Goal: Task Accomplishment & Management: Manage account settings

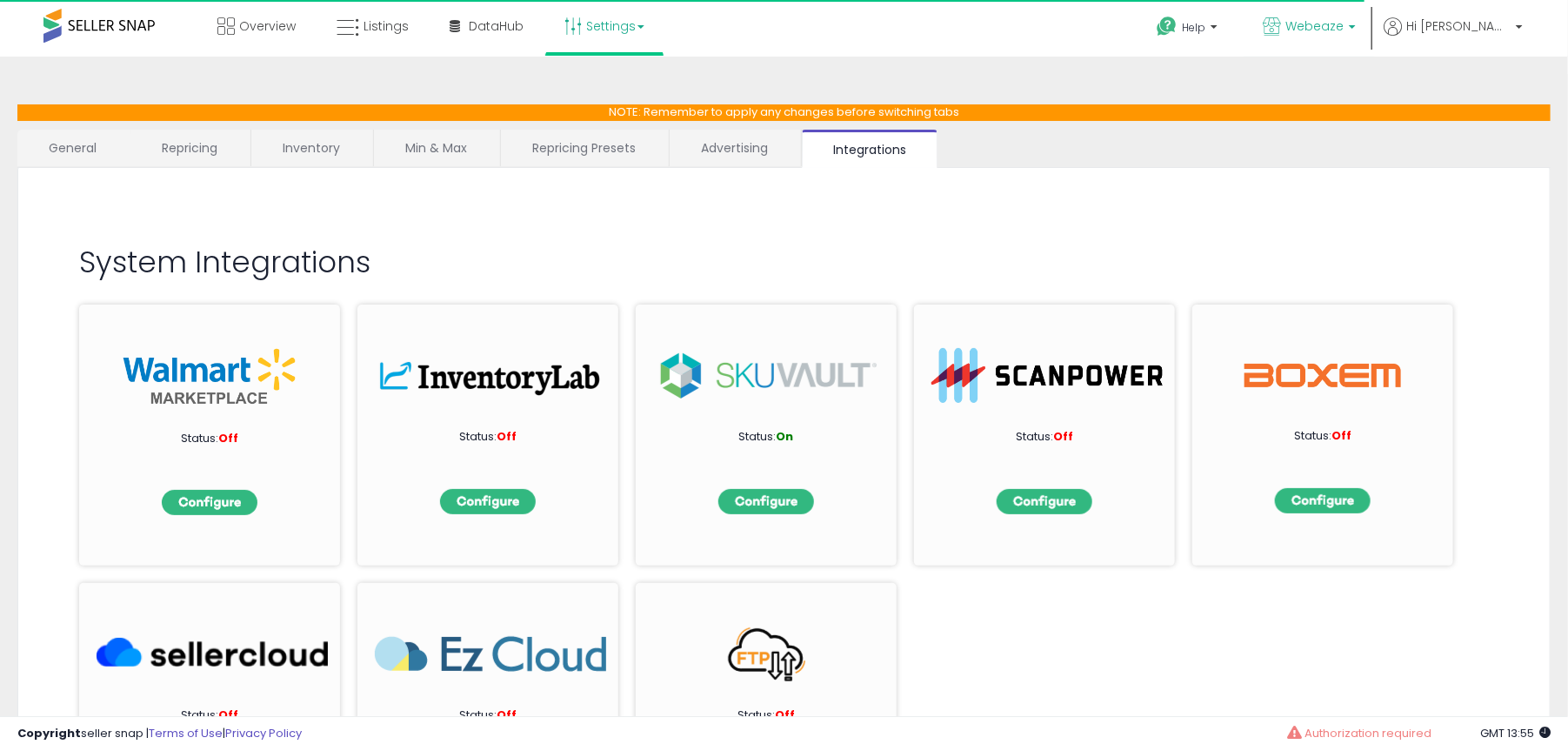
click at [1343, 26] on span "Webeaze" at bounding box center [1314, 26] width 58 height 18
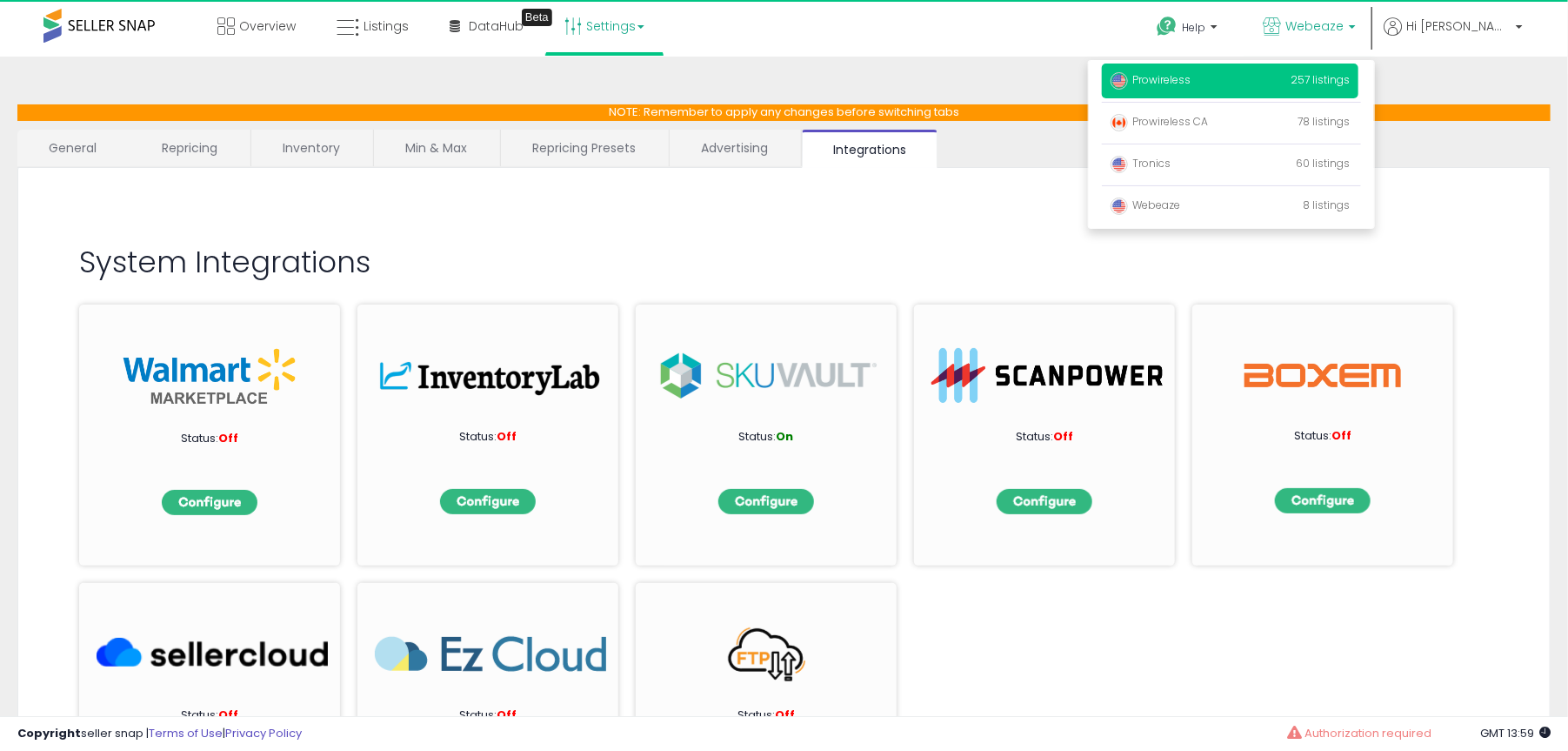
drag, startPoint x: 1519, startPoint y: 303, endPoint x: 1523, endPoint y: 244, distance: 59.1
click at [1522, 290] on div "System Integrations Status: Off Status: Off Status: On Status: Off Status: Off …" at bounding box center [784, 258] width 1497 height 145
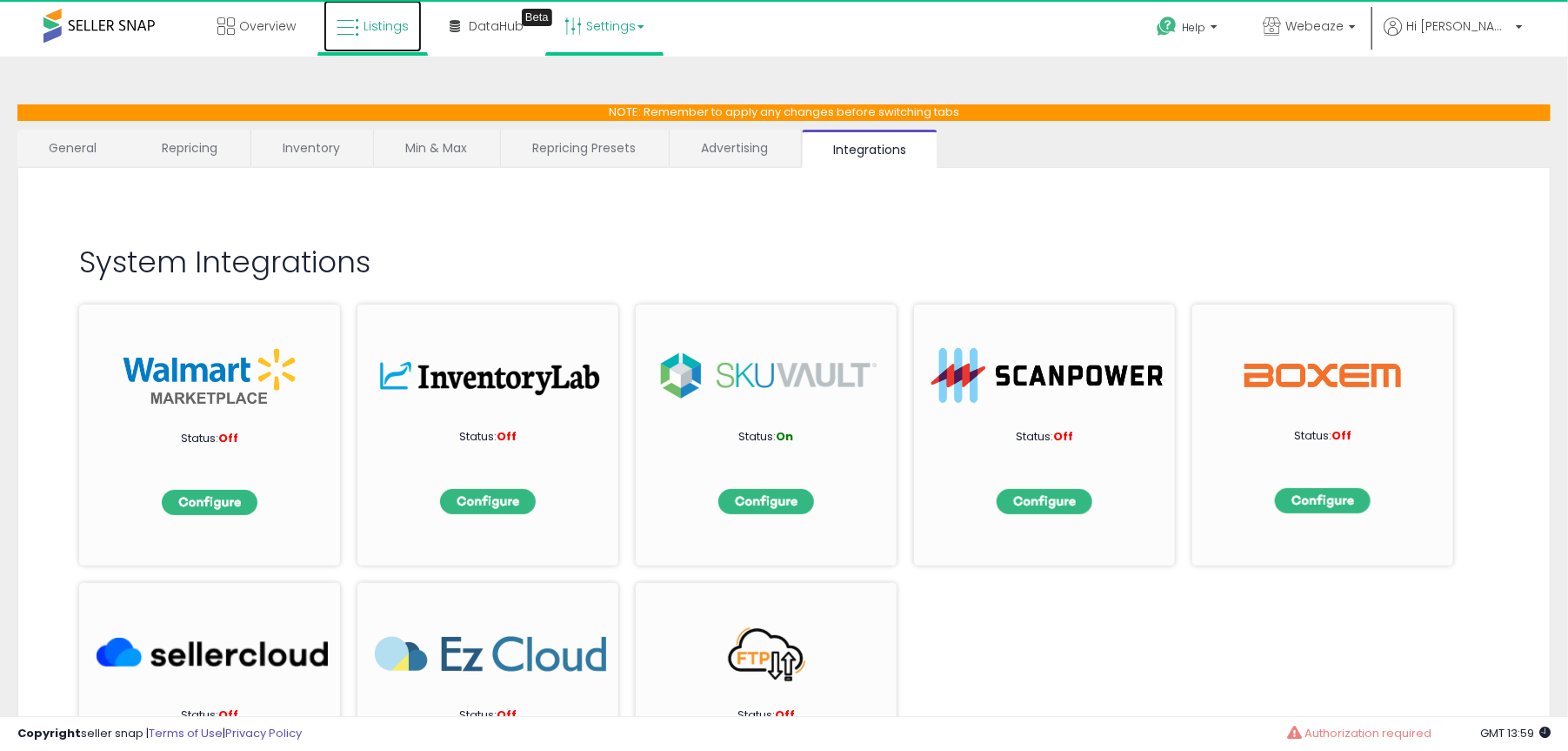
click at [391, 33] on span "Listings" at bounding box center [386, 26] width 45 height 18
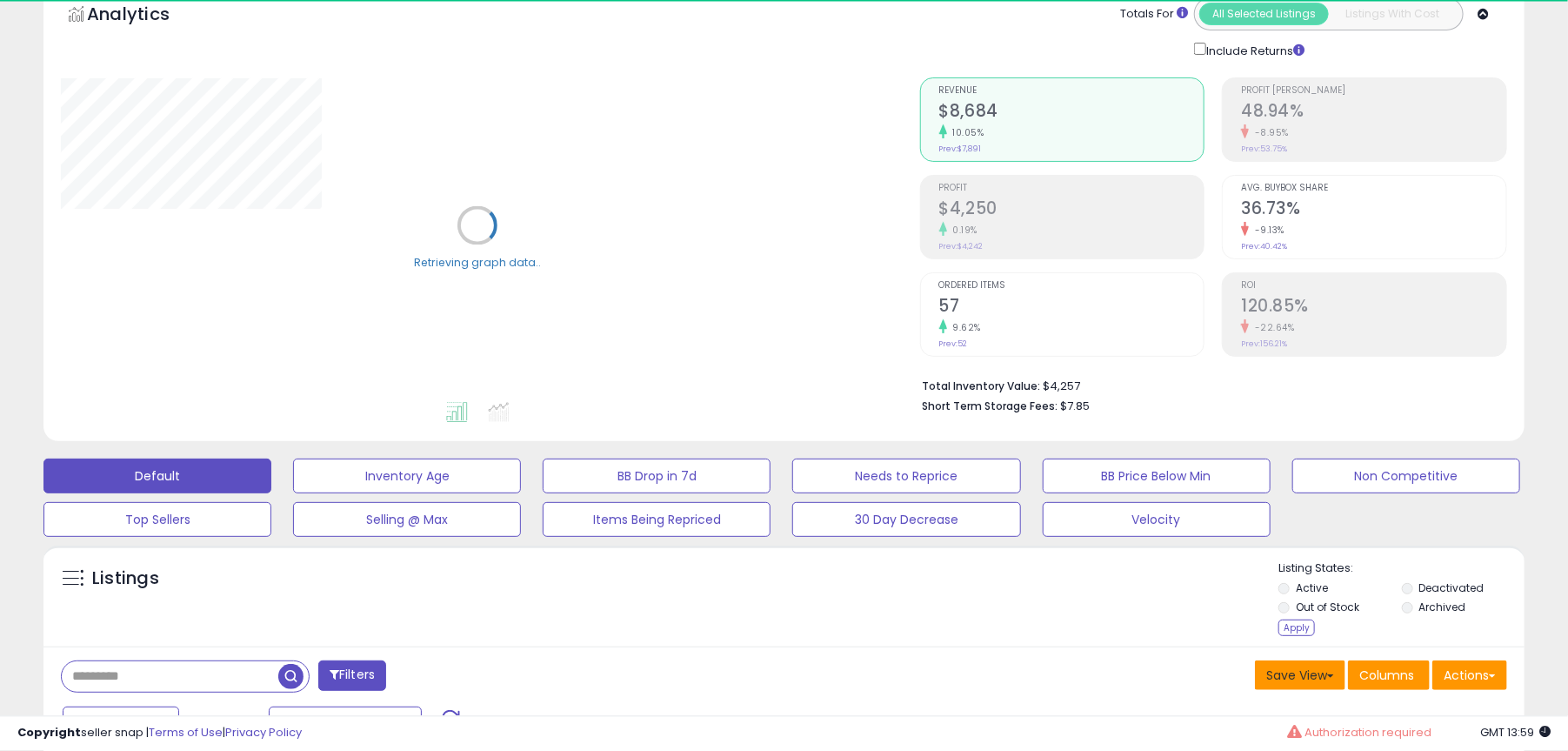
scroll to position [92, 0]
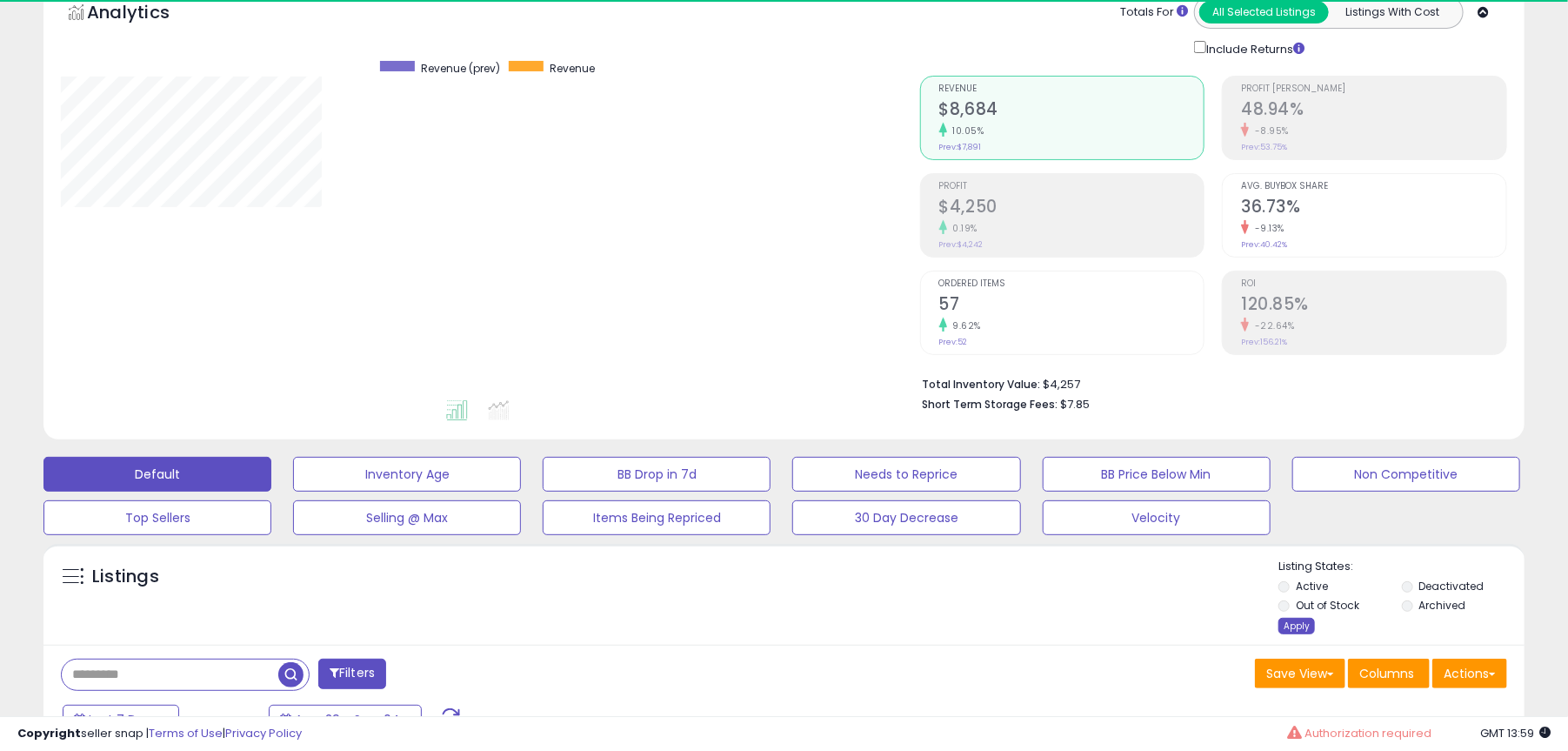
click at [1295, 622] on div "Apply" at bounding box center [1296, 625] width 37 height 17
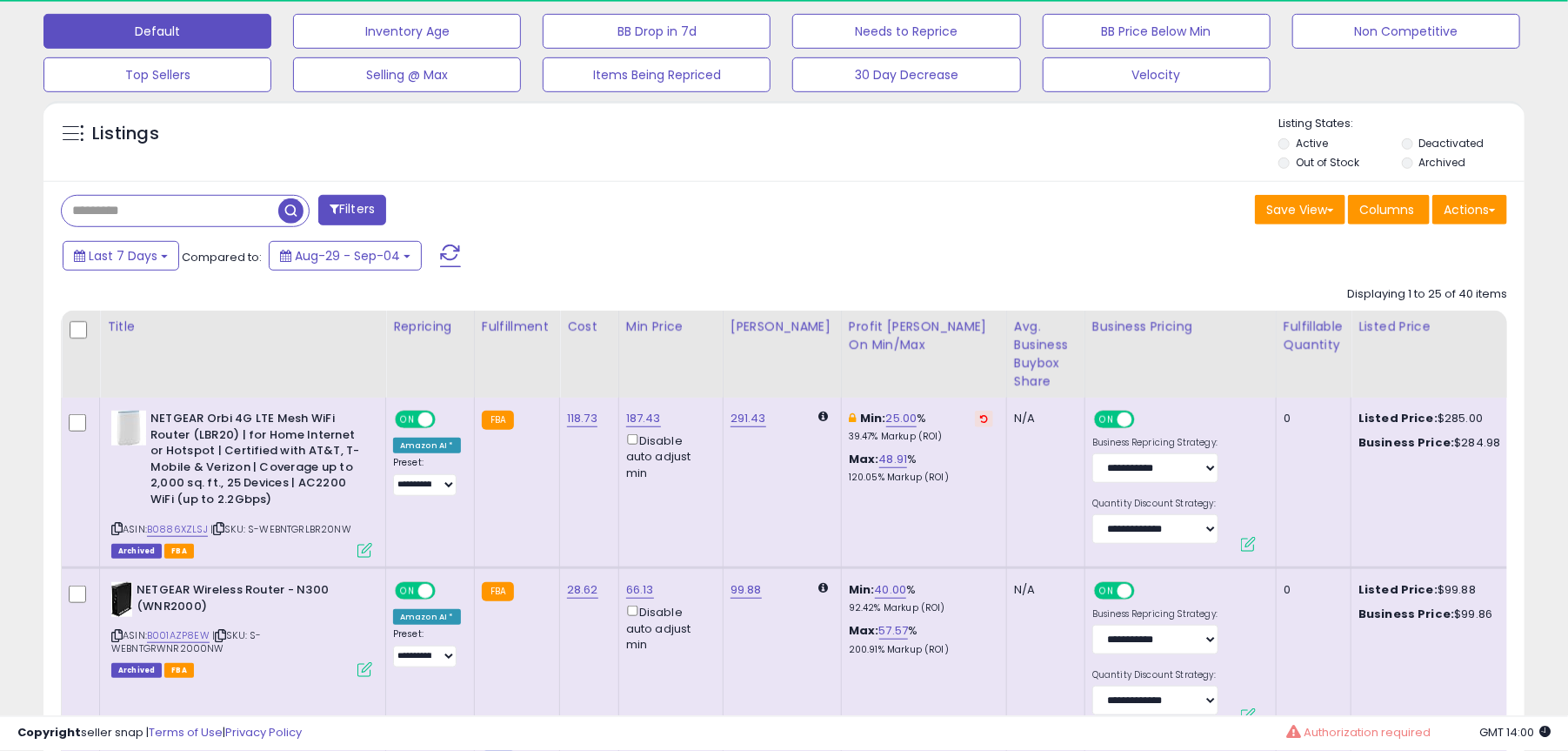
scroll to position [646, 0]
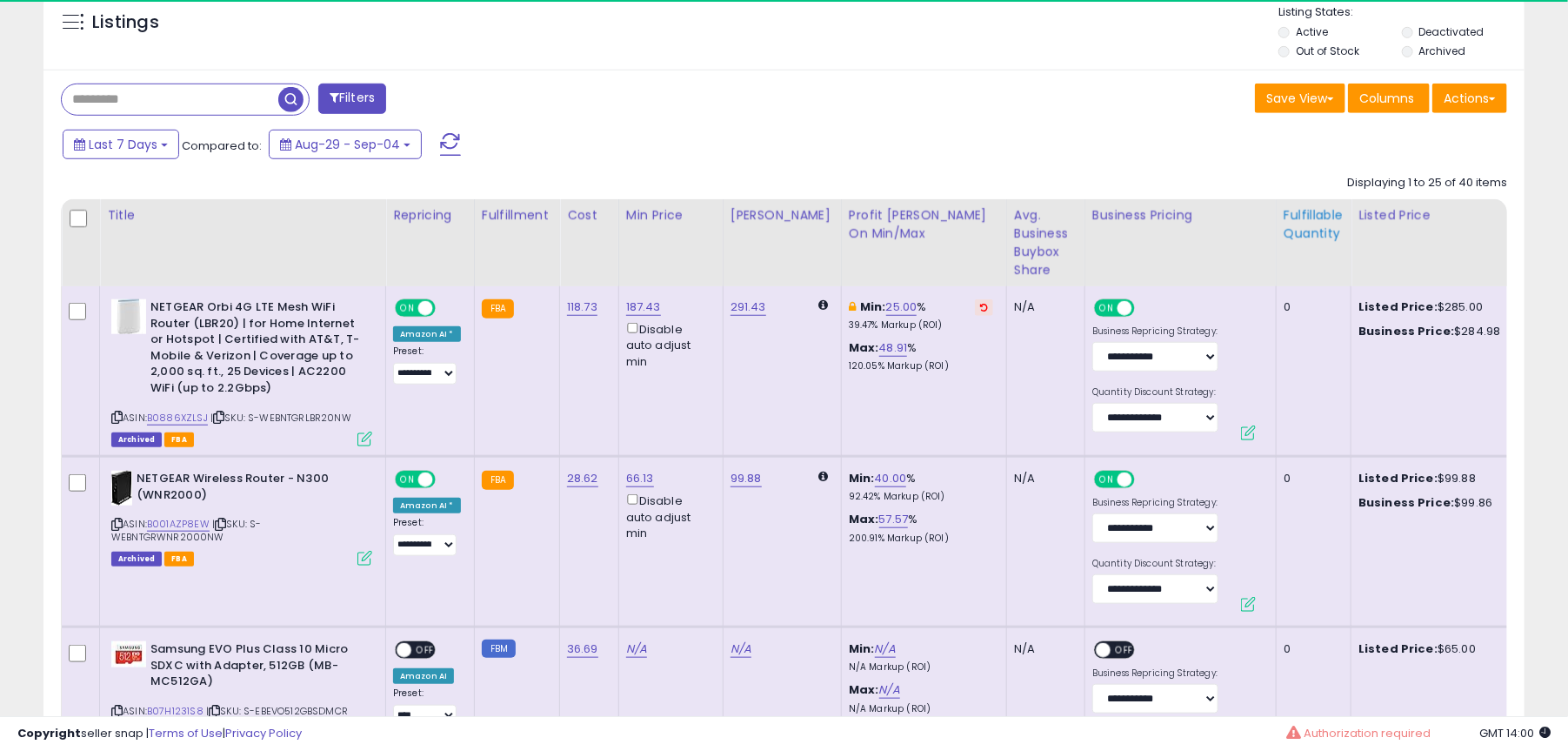
click at [1283, 219] on div "Fulfillable Quantity" at bounding box center [1313, 224] width 60 height 37
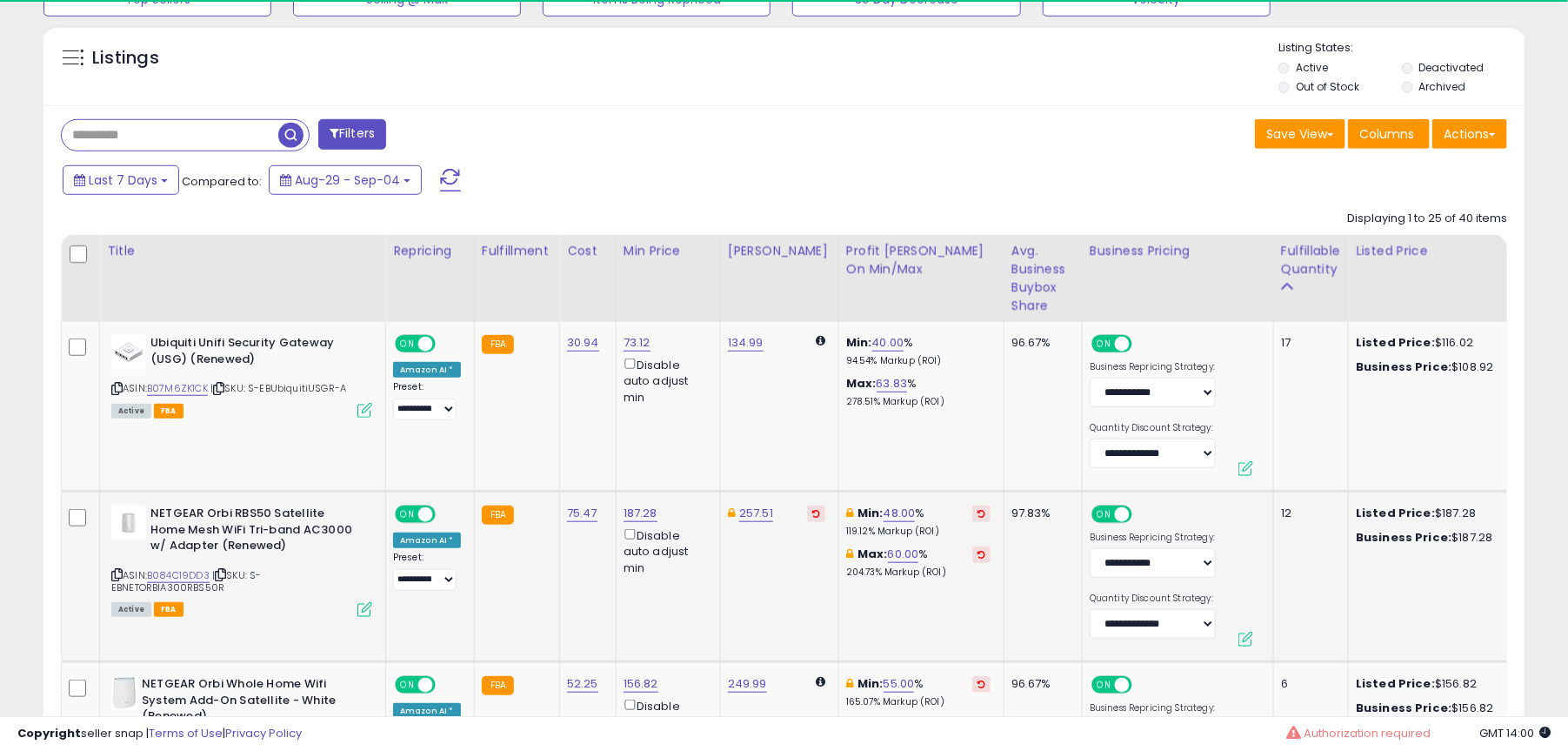
scroll to position [703, 0]
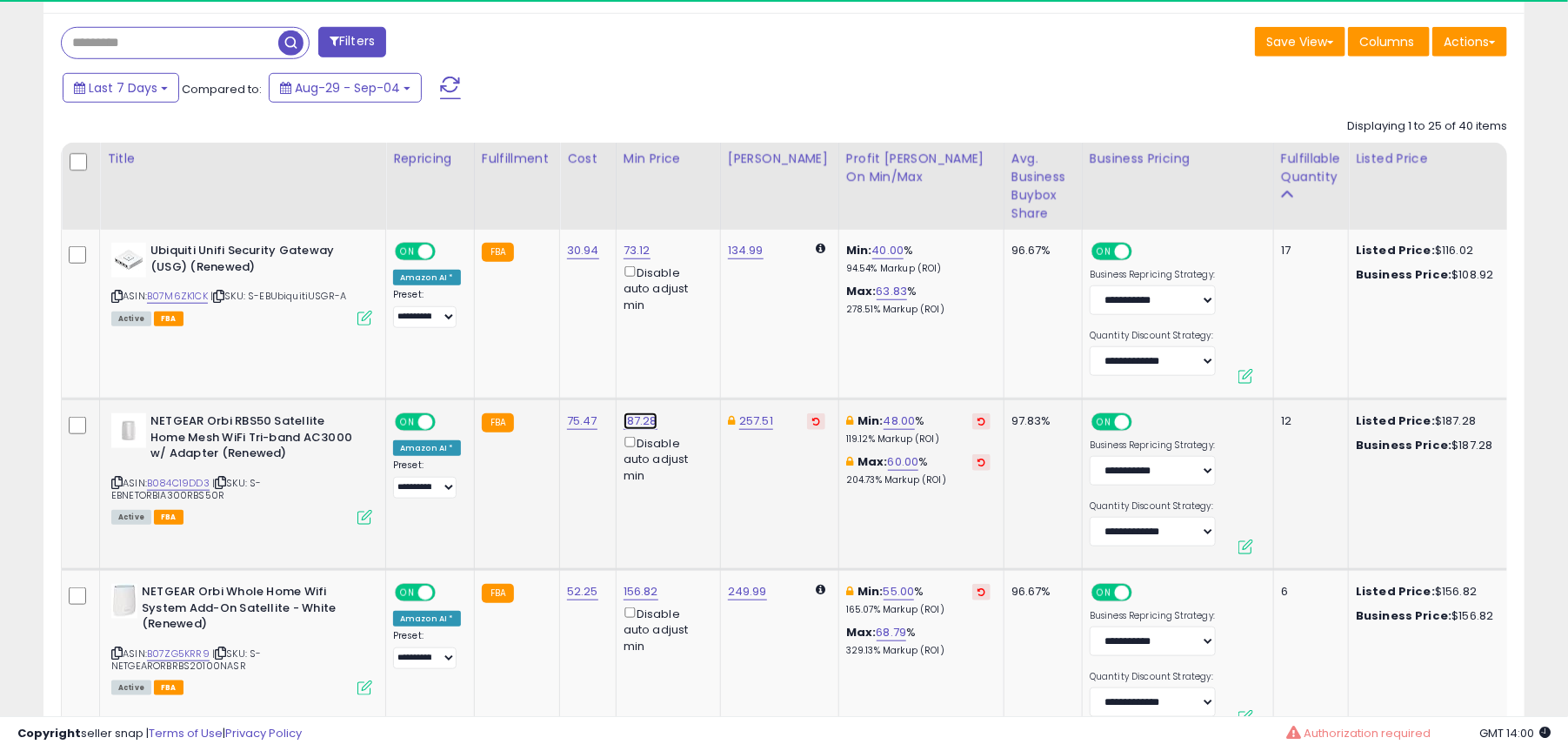
click at [626, 426] on link "187.28" at bounding box center [640, 421] width 34 height 18
drag, startPoint x: 563, startPoint y: 365, endPoint x: 516, endPoint y: 362, distance: 47.1
click at [507, 364] on input "***" at bounding box center [584, 362] width 155 height 30
type input "***"
click at [697, 365] on button "submit" at bounding box center [683, 361] width 30 height 26
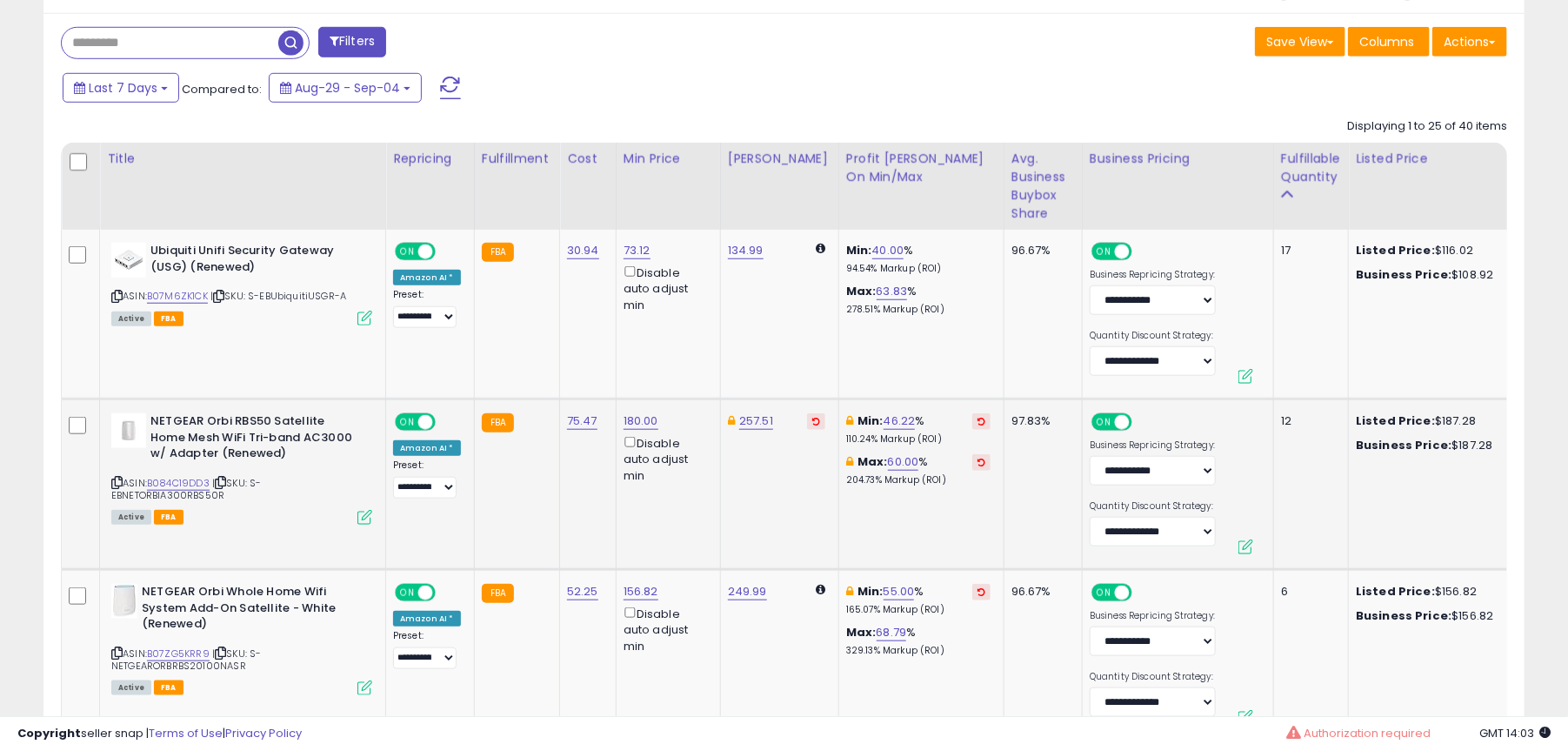
click at [1449, 516] on td "Listed Price: $187.28 Business Price: $187.28" at bounding box center [1431, 485] width 165 height 171
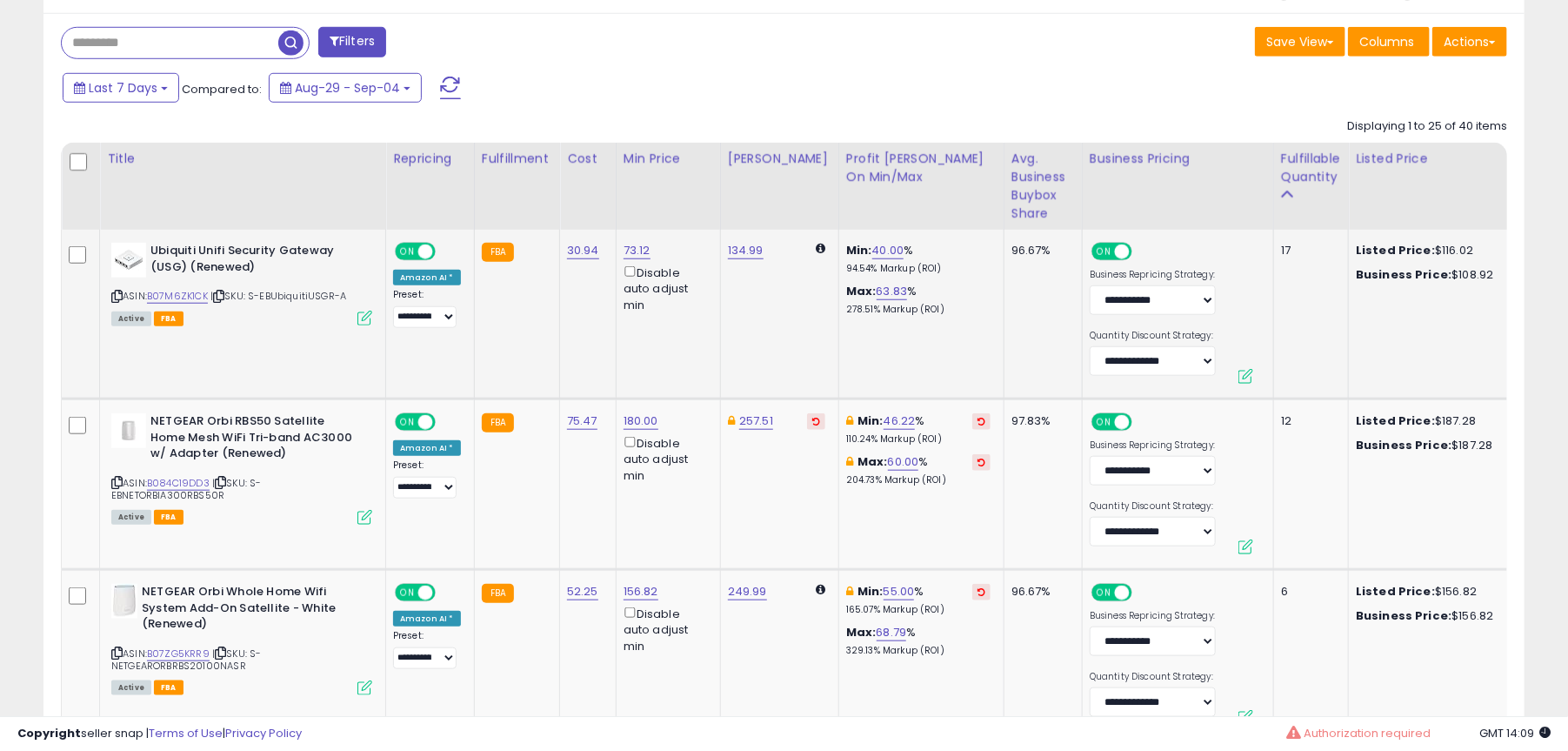
click at [1434, 339] on td "Listed Price: $116.02 Business Price: $108.92" at bounding box center [1431, 314] width 165 height 170
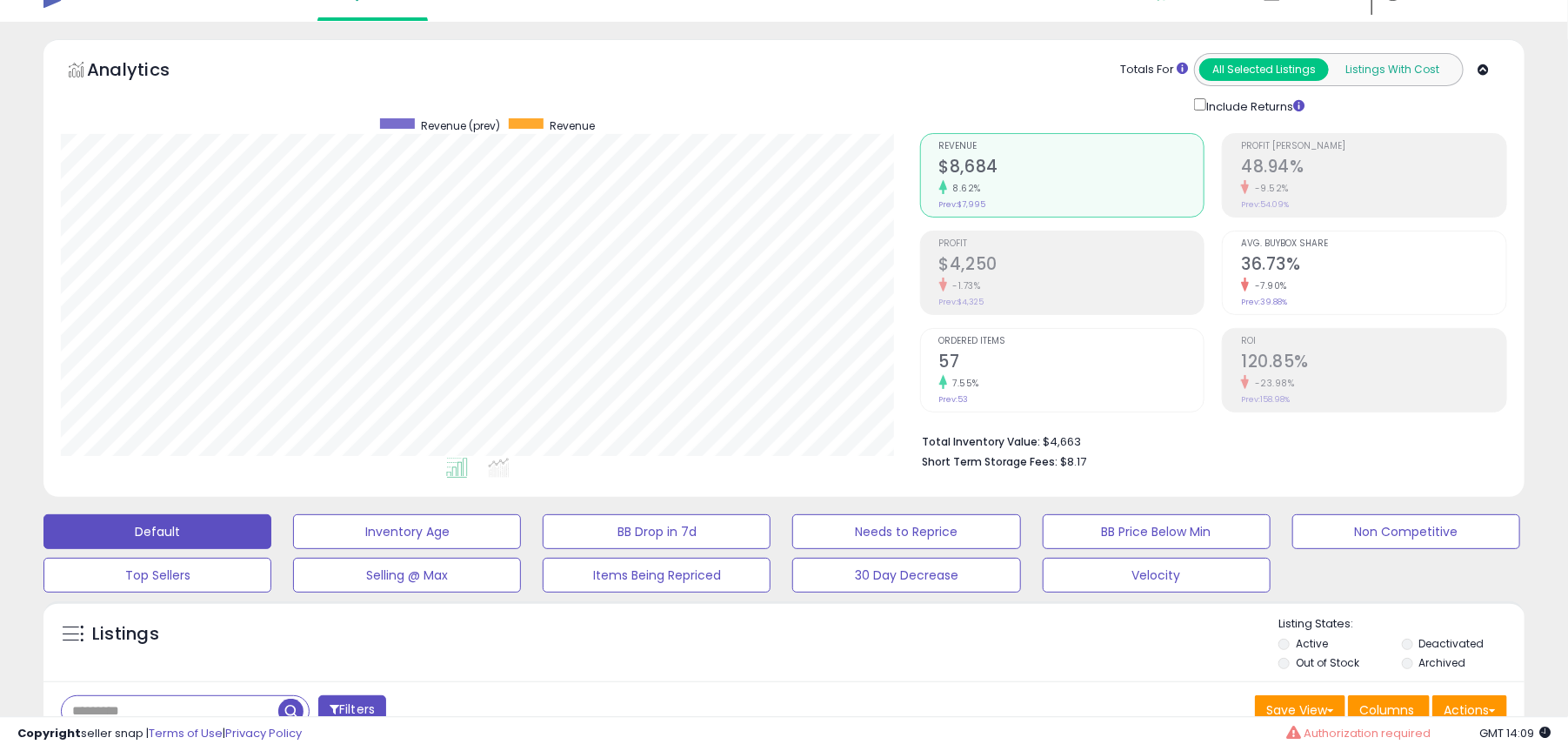
scroll to position [0, 0]
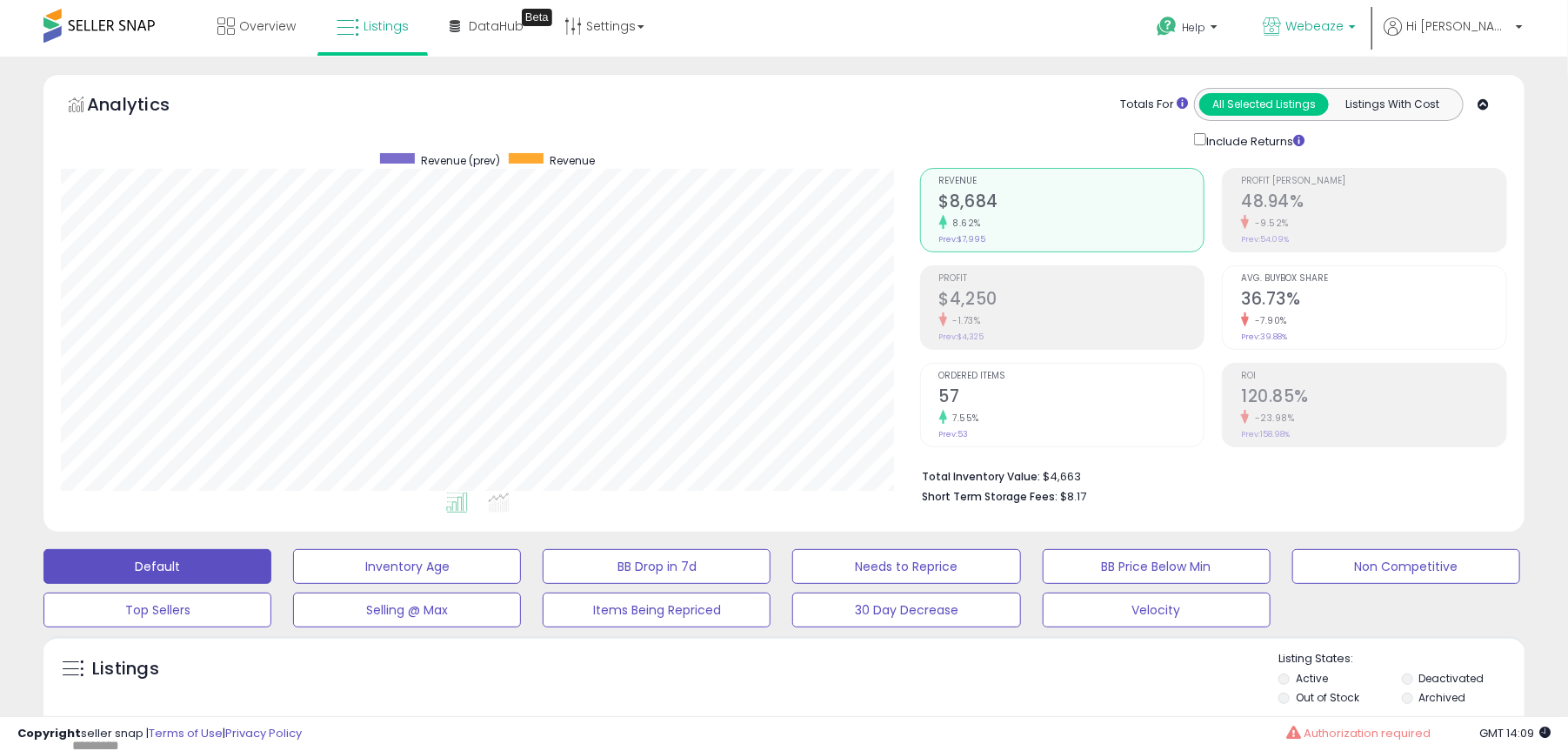
click at [1343, 31] on span "Webeaze" at bounding box center [1314, 26] width 58 height 18
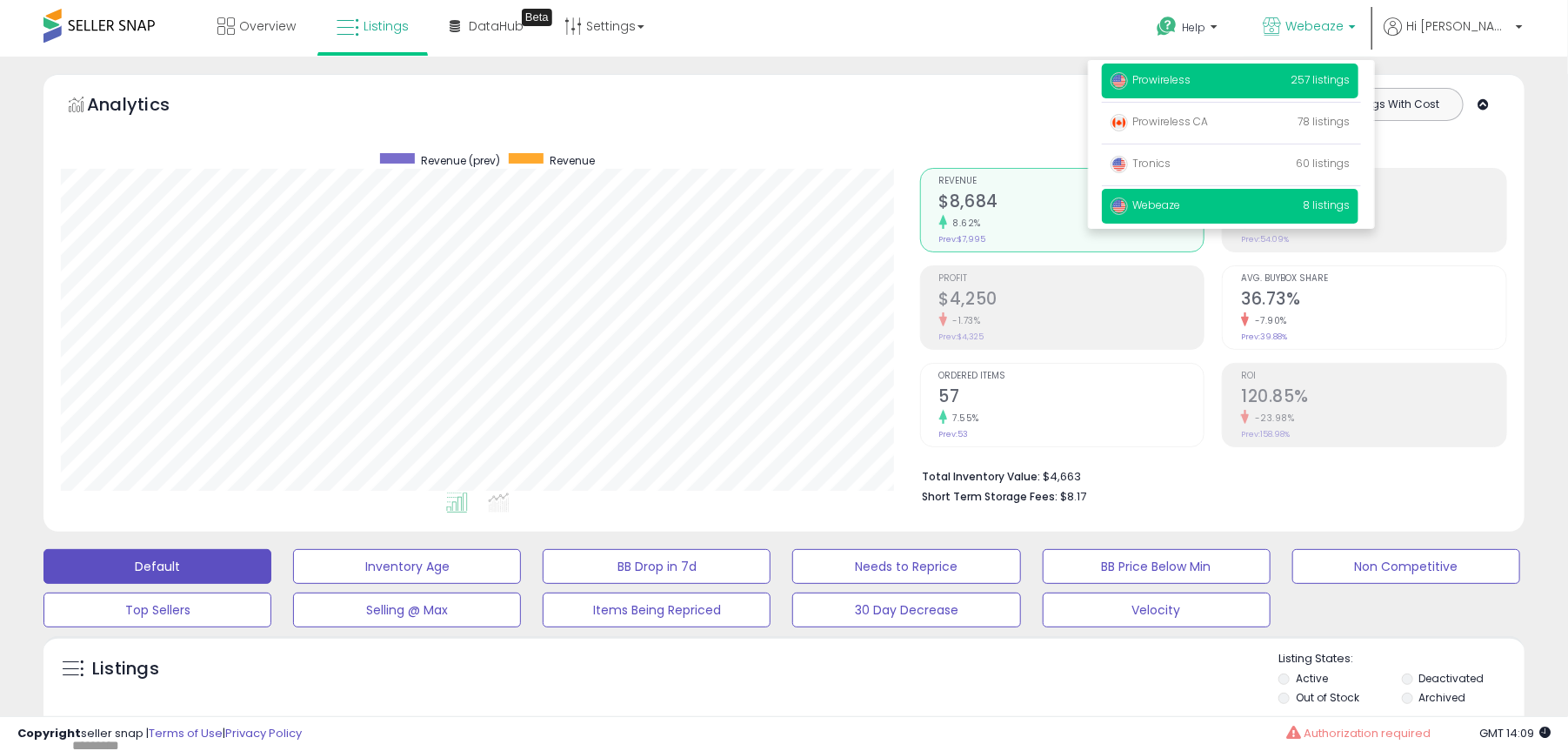
click at [1190, 84] on span "Prowireless" at bounding box center [1150, 79] width 80 height 15
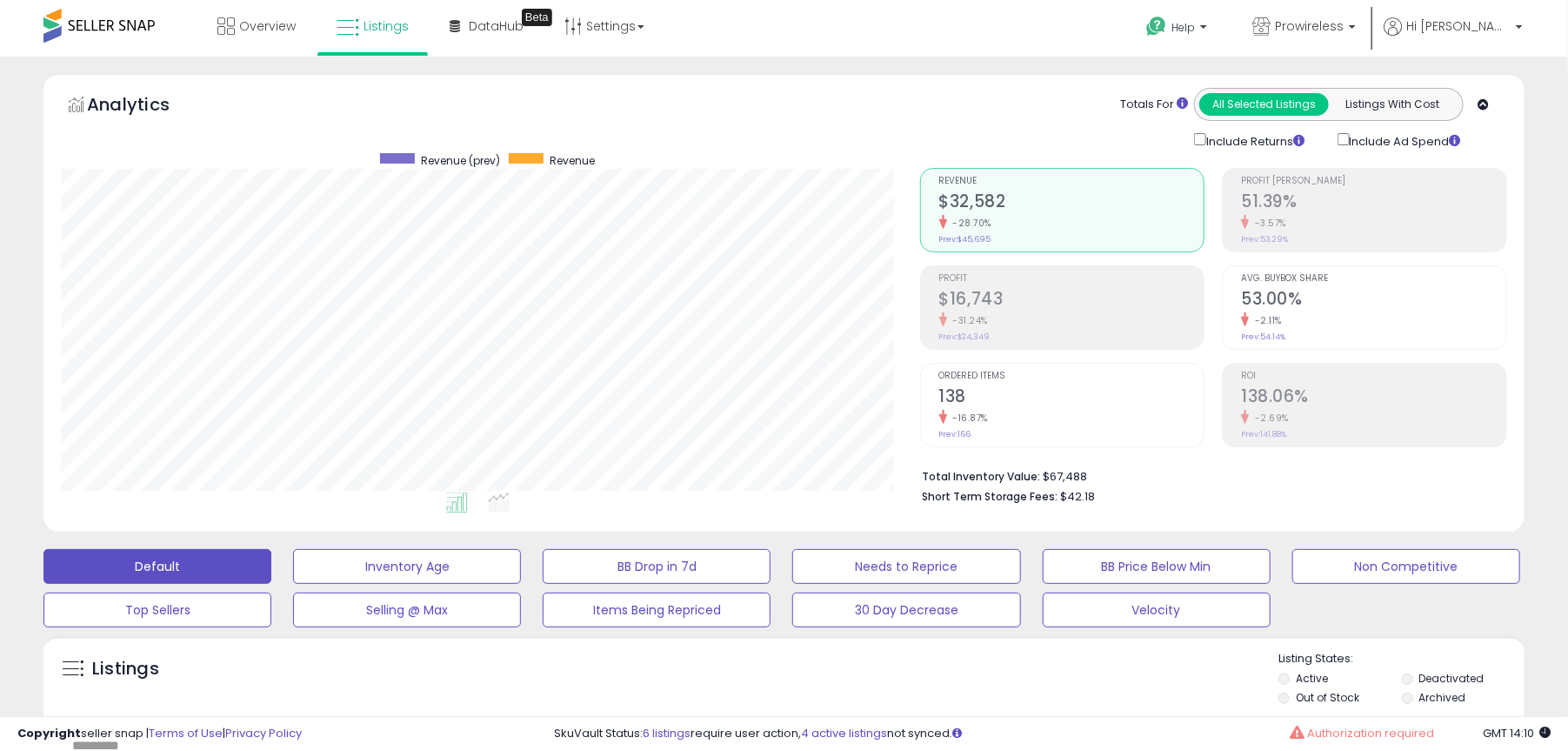
scroll to position [357, 858]
